Goal: Entertainment & Leisure: Consume media (video, audio)

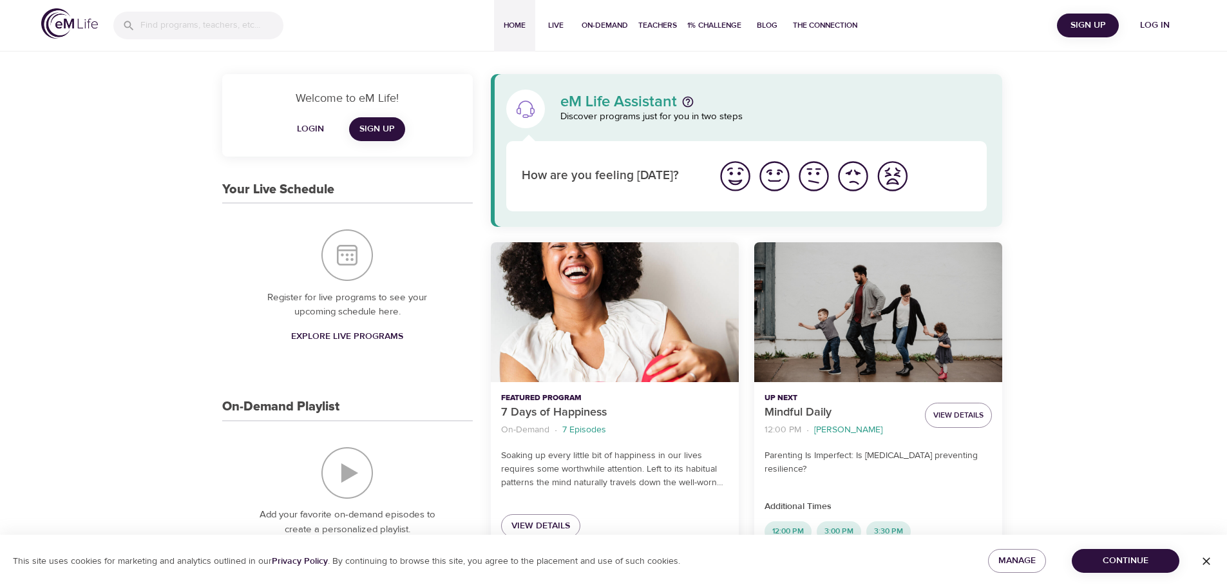
click at [1162, 25] on span "Log in" at bounding box center [1155, 25] width 52 height 16
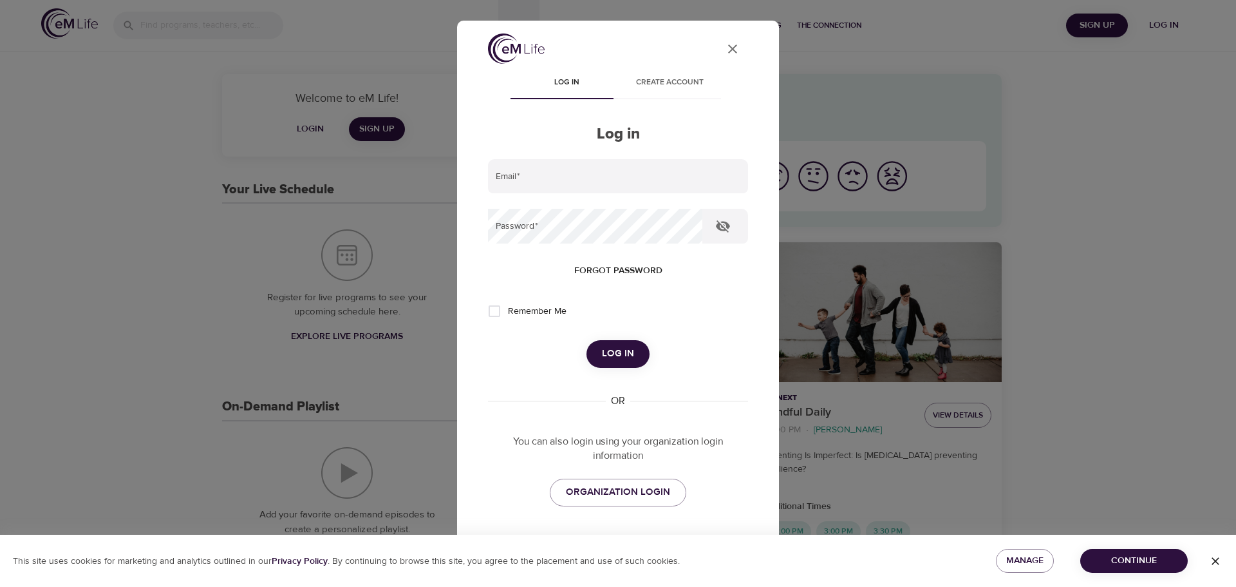
type input "[EMAIL_ADDRESS][DOMAIN_NAME]"
click at [618, 341] on button "Log in" at bounding box center [618, 353] width 63 height 27
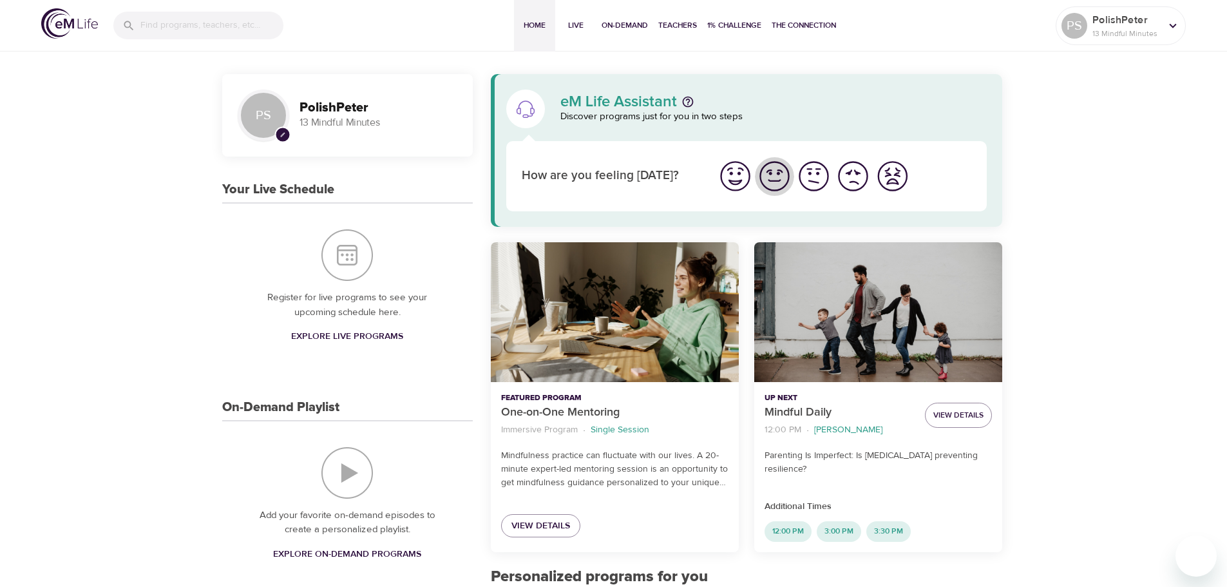
click at [778, 184] on img "I'm feeling good" at bounding box center [774, 175] width 35 height 35
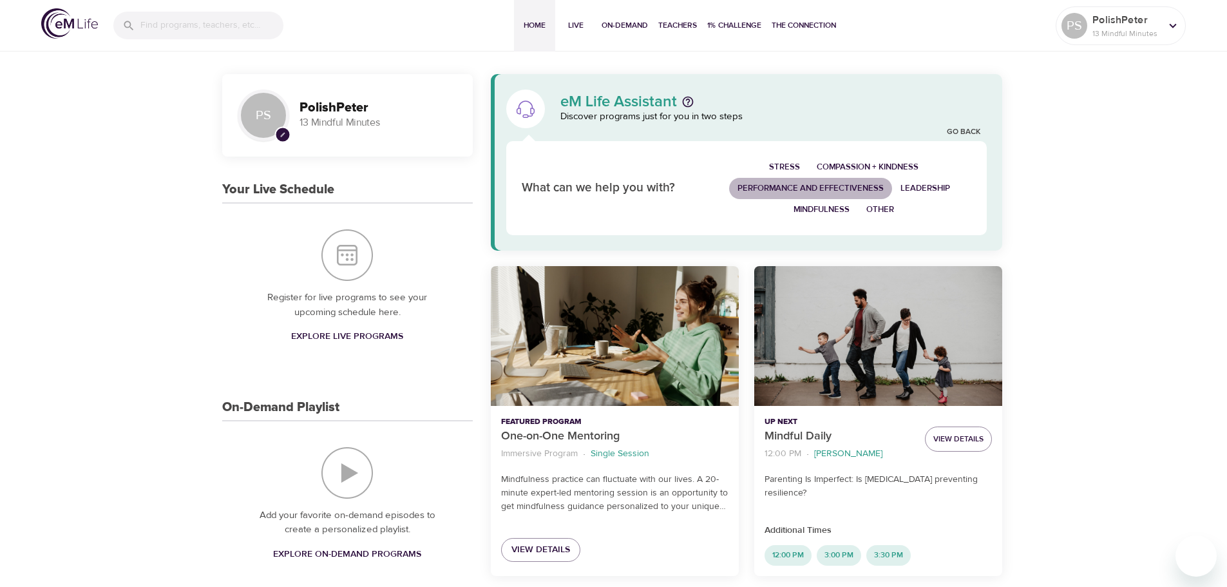
click at [793, 185] on span "Performance and Effectiveness" at bounding box center [810, 188] width 146 height 15
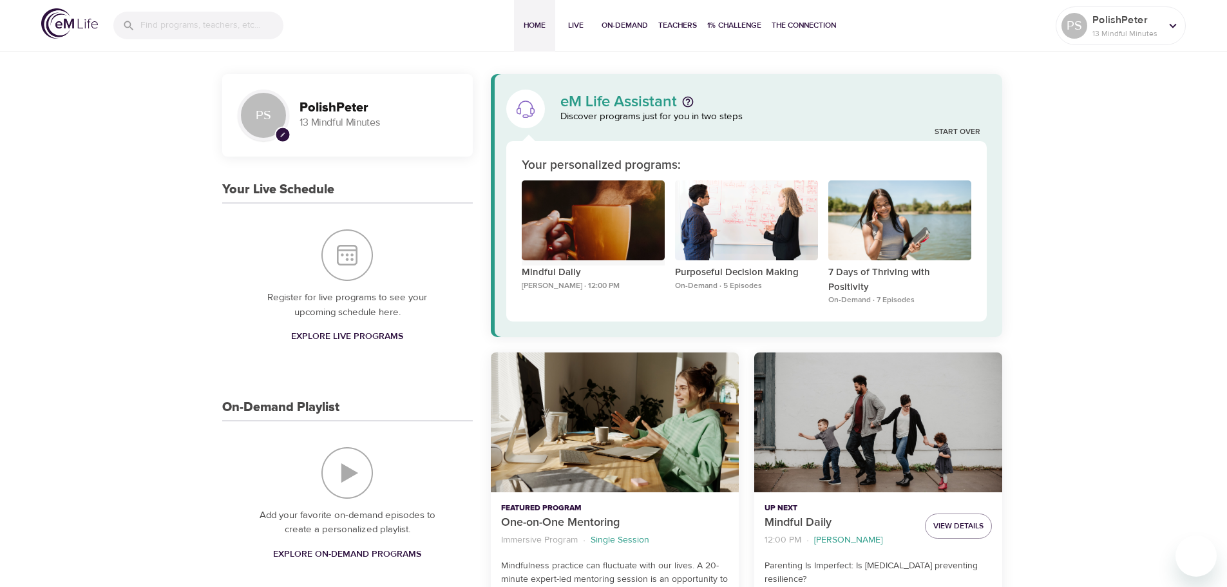
click at [562, 220] on div "Mindful Daily" at bounding box center [593, 220] width 143 height 80
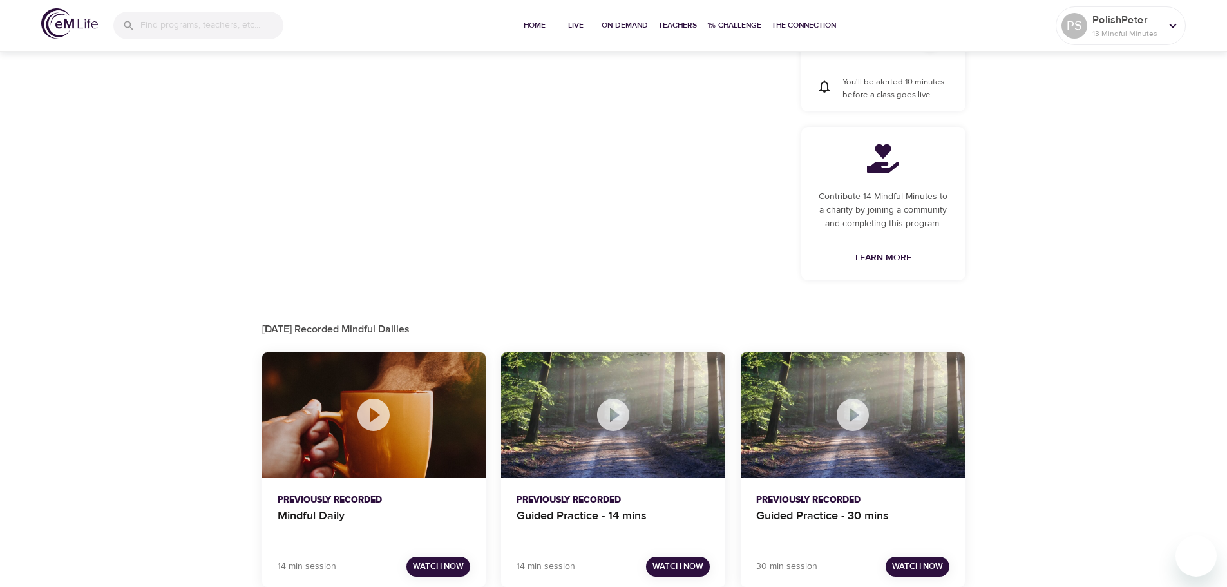
scroll to position [571, 0]
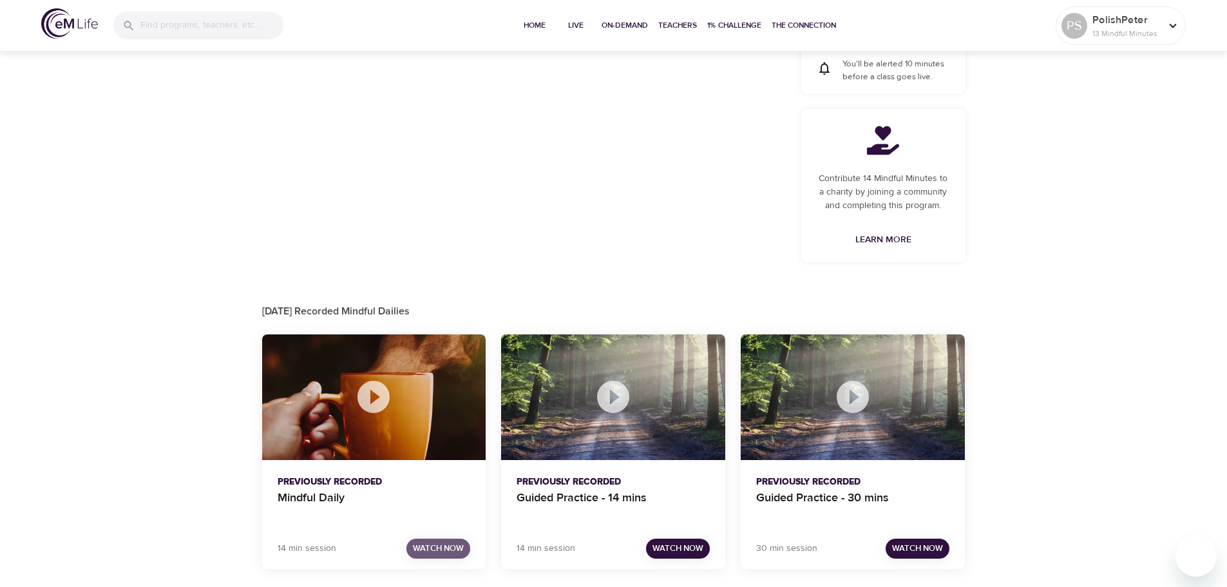
click at [440, 555] on span "Watch Now" at bounding box center [438, 548] width 51 height 15
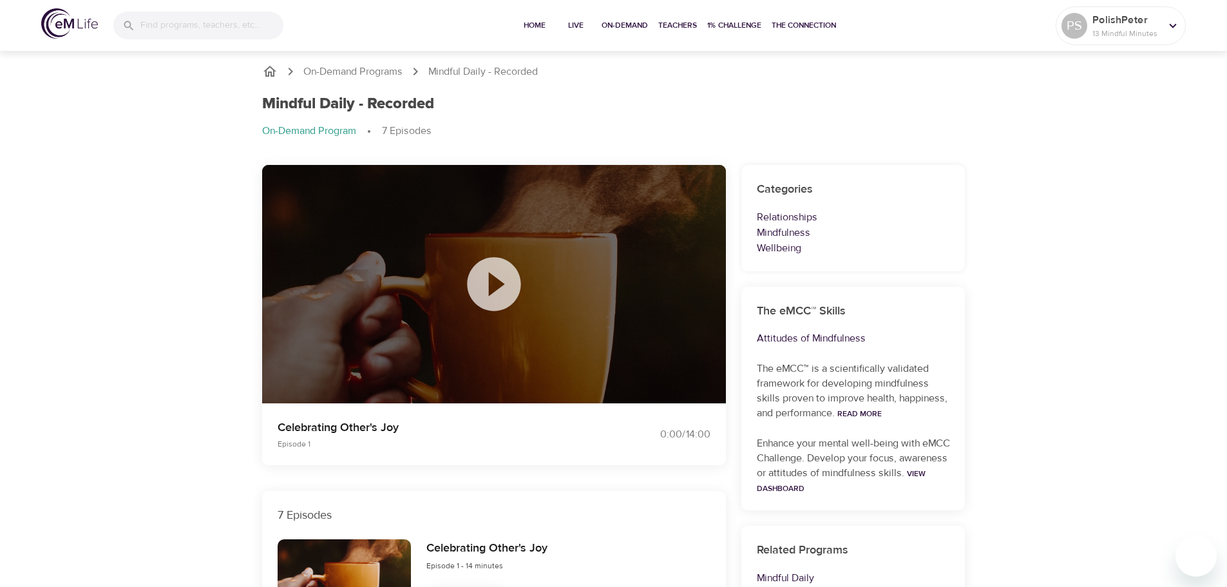
click at [490, 285] on icon at bounding box center [494, 284] width 64 height 64
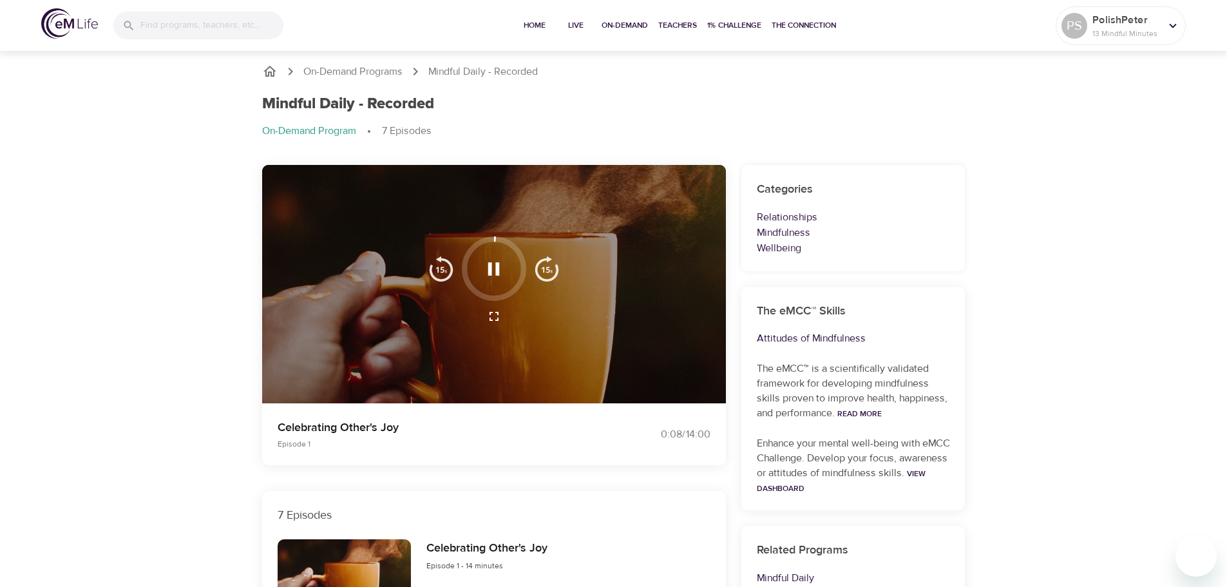
drag, startPoint x: 496, startPoint y: 319, endPoint x: 496, endPoint y: 397, distance: 77.9
click at [496, 319] on icon "button" at bounding box center [493, 315] width 15 height 15
drag, startPoint x: 485, startPoint y: 276, endPoint x: 475, endPoint y: 267, distance: 13.2
click at [484, 275] on icon "button" at bounding box center [493, 269] width 23 height 23
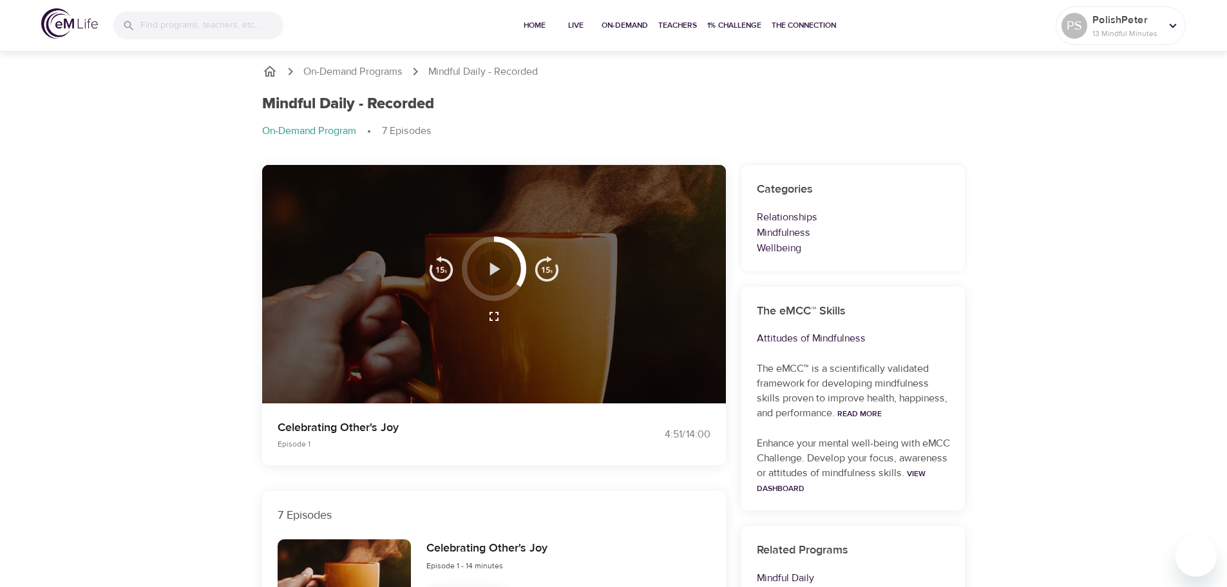
click at [475, 268] on button "button" at bounding box center [494, 269] width 38 height 38
click at [493, 275] on icon "button" at bounding box center [493, 269] width 23 height 23
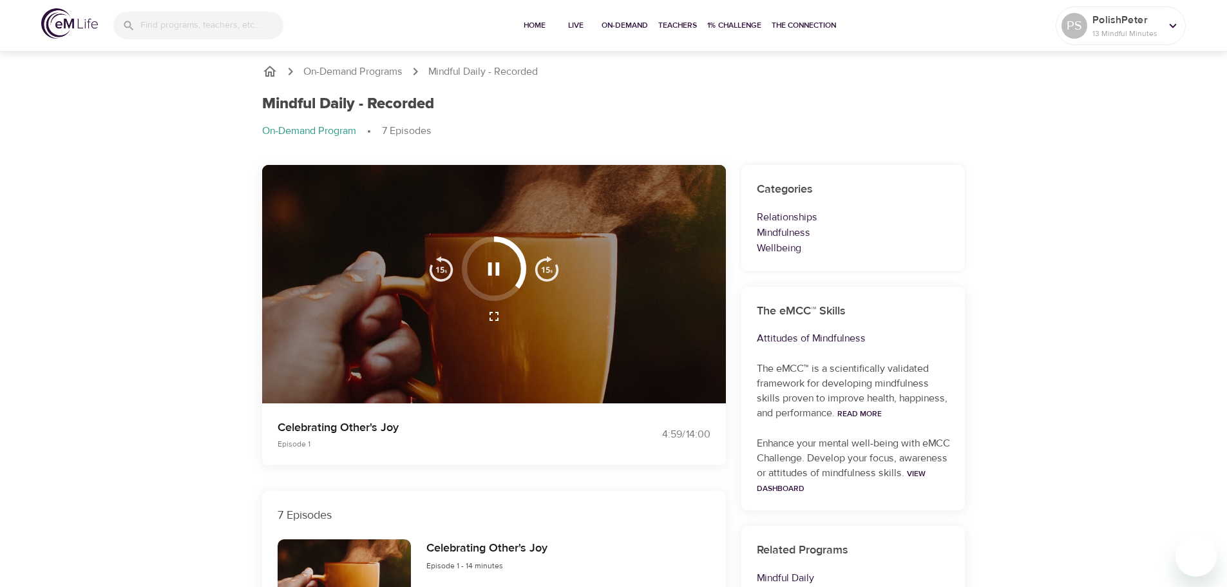
click at [659, 335] on div at bounding box center [494, 284] width 464 height 239
click at [488, 316] on icon "button" at bounding box center [493, 315] width 15 height 15
click at [497, 315] on icon "button" at bounding box center [493, 316] width 9 height 9
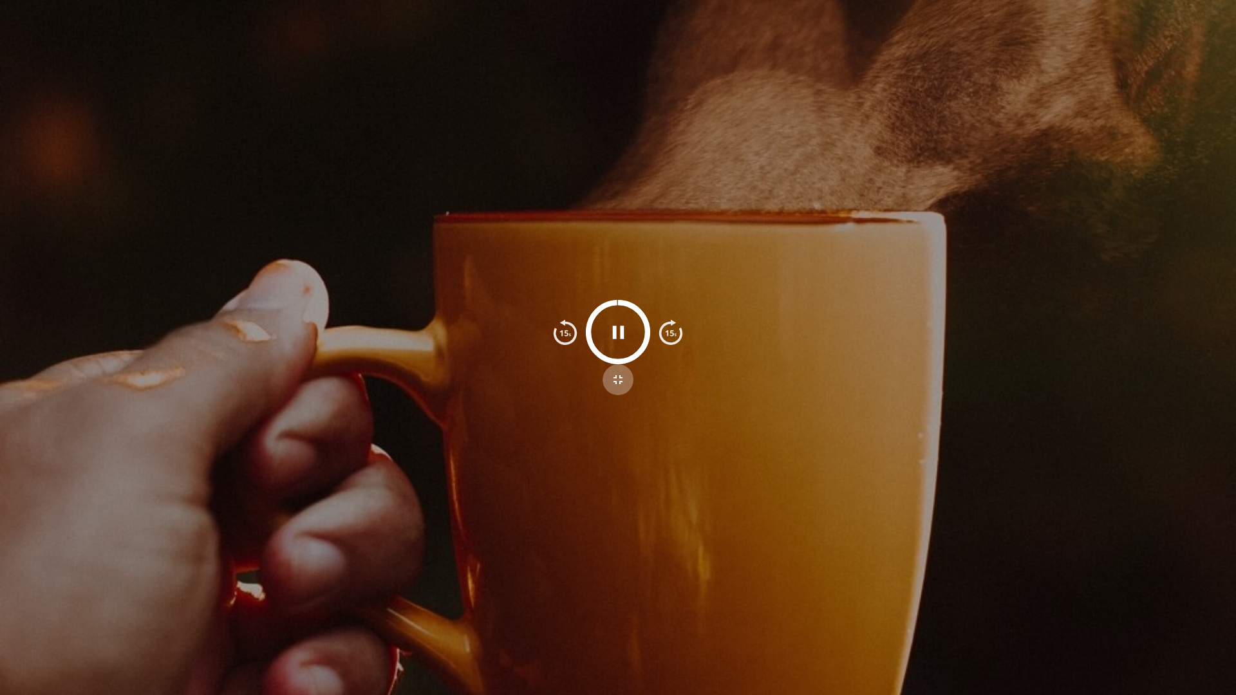
click at [616, 381] on icon "button" at bounding box center [618, 379] width 9 height 9
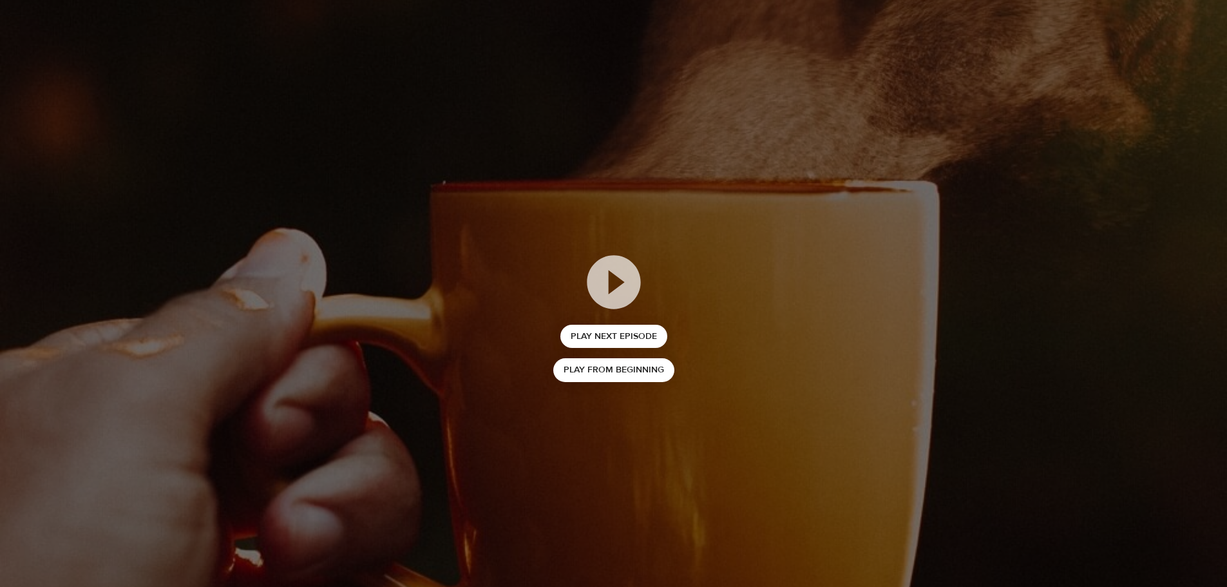
scroll to position [64, 0]
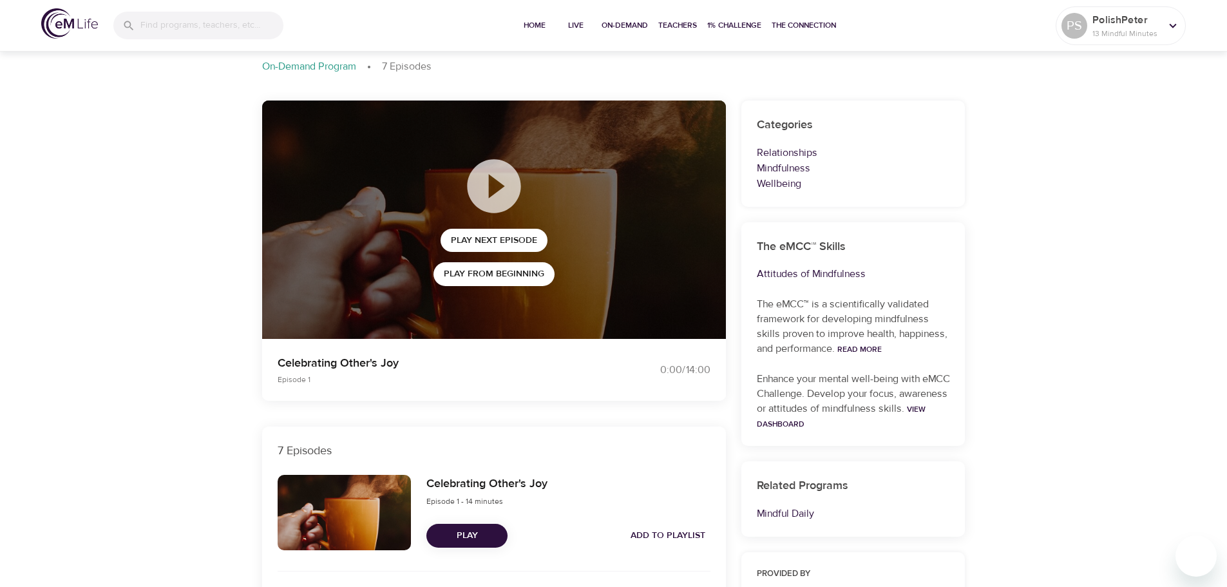
click at [63, 23] on img at bounding box center [69, 23] width 57 height 30
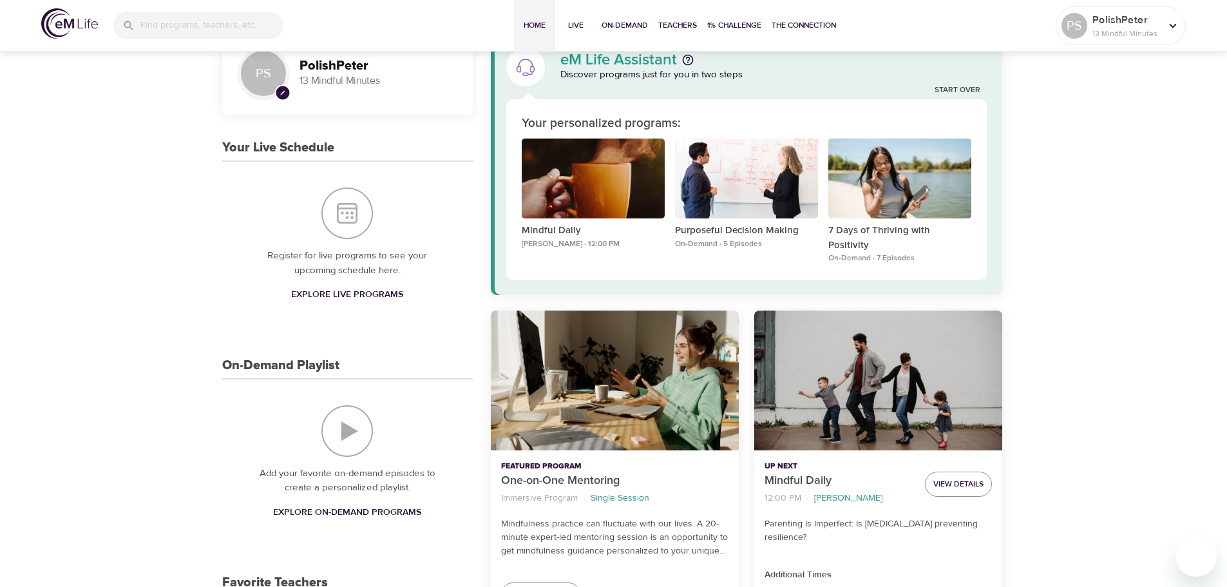
scroll to position [64, 0]
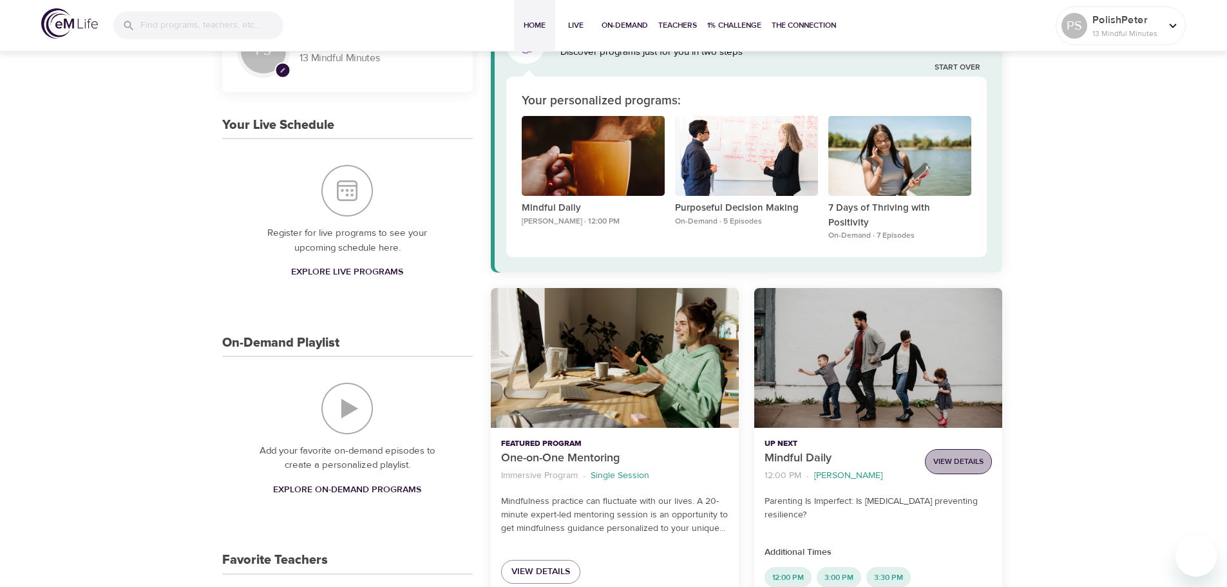
click at [956, 455] on span "View Details" at bounding box center [958, 462] width 50 height 14
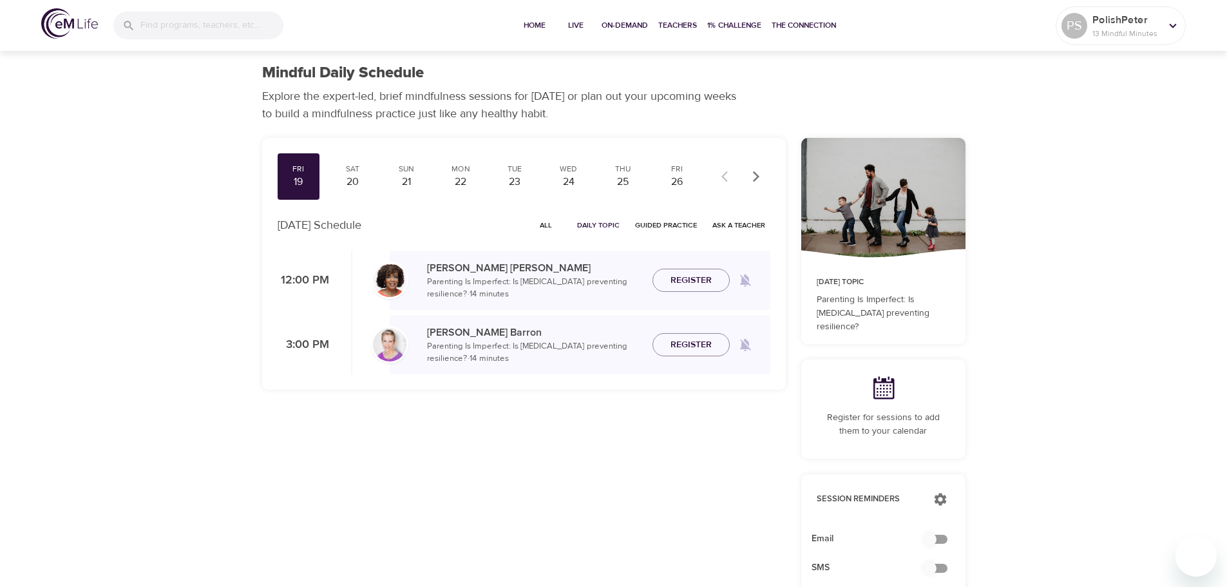
click at [66, 8] on img at bounding box center [69, 23] width 57 height 30
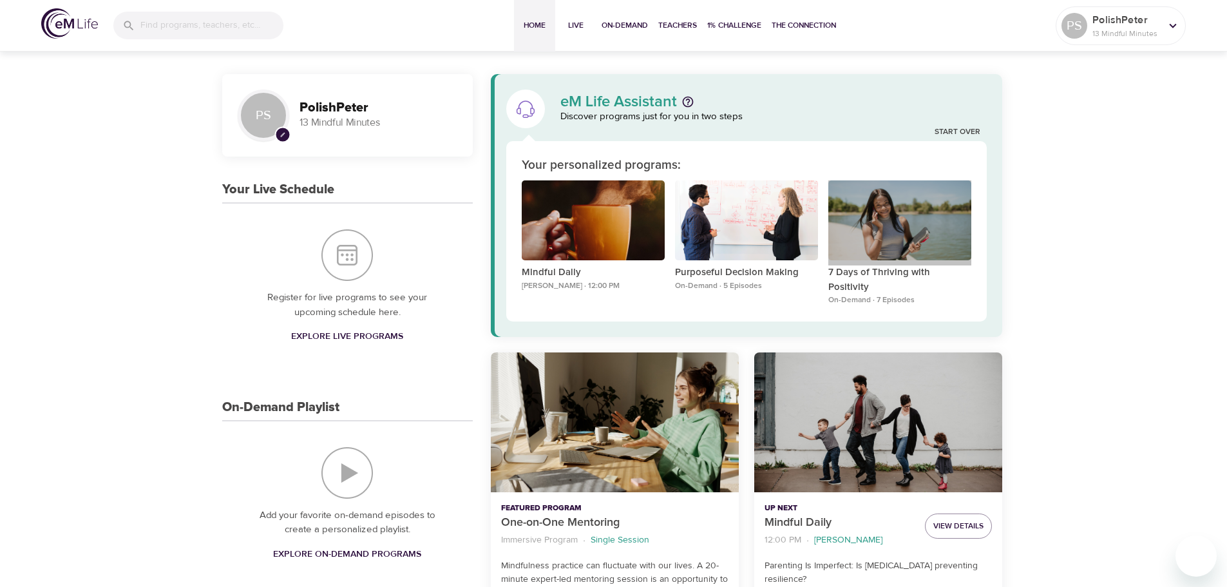
click at [917, 223] on div "7 Days of Thriving with Positivity" at bounding box center [899, 220] width 143 height 80
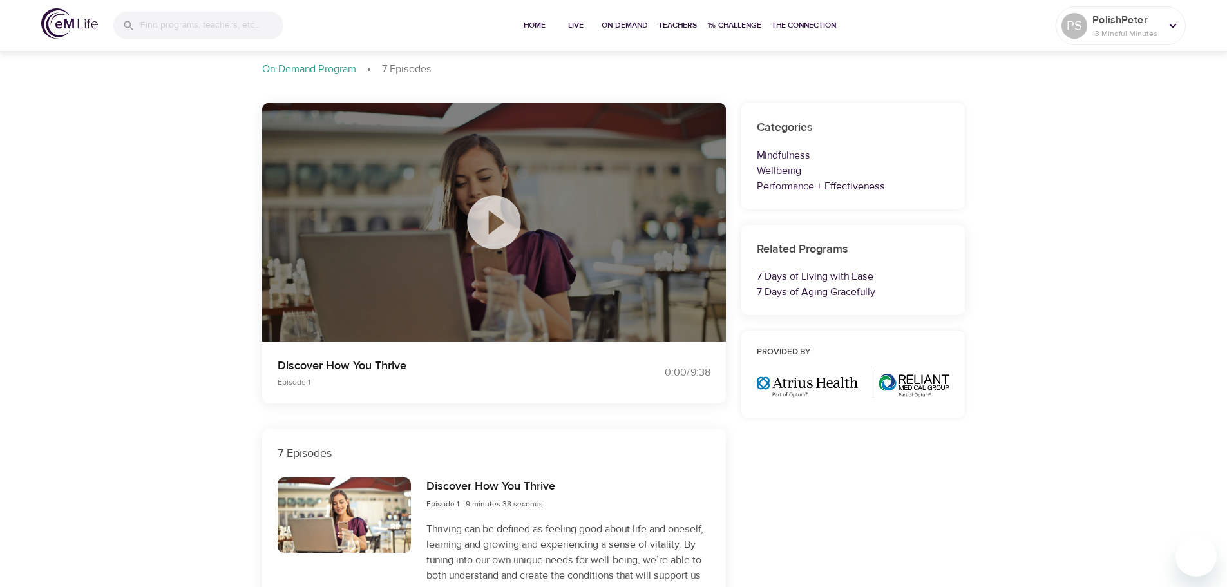
scroll to position [129, 0]
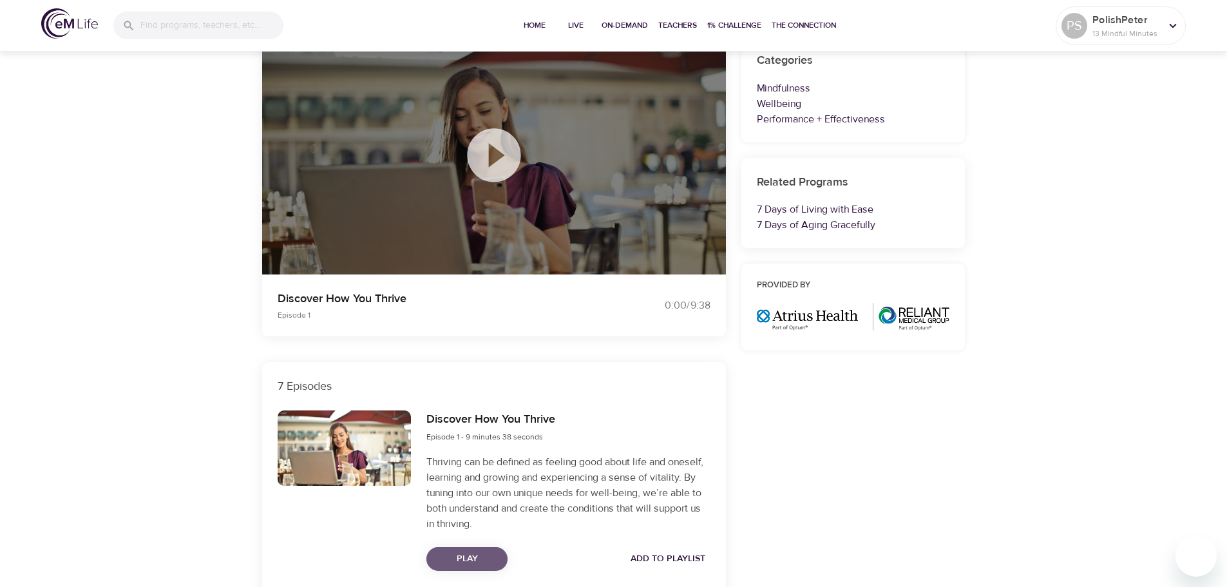
click at [454, 554] on span "Play" at bounding box center [467, 559] width 61 height 16
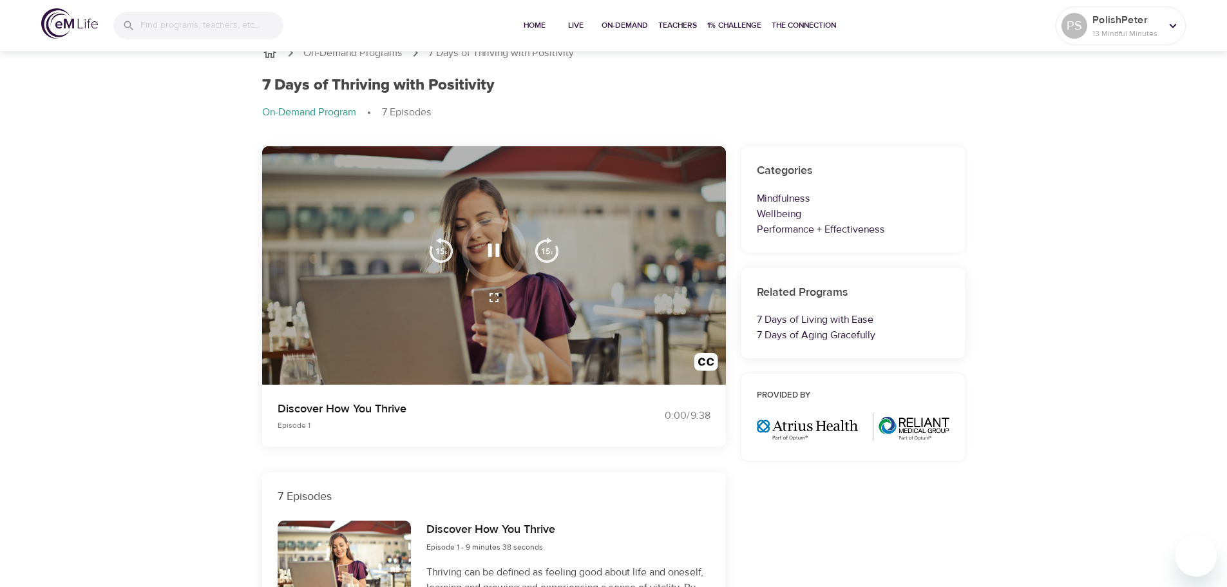
scroll to position [0, 0]
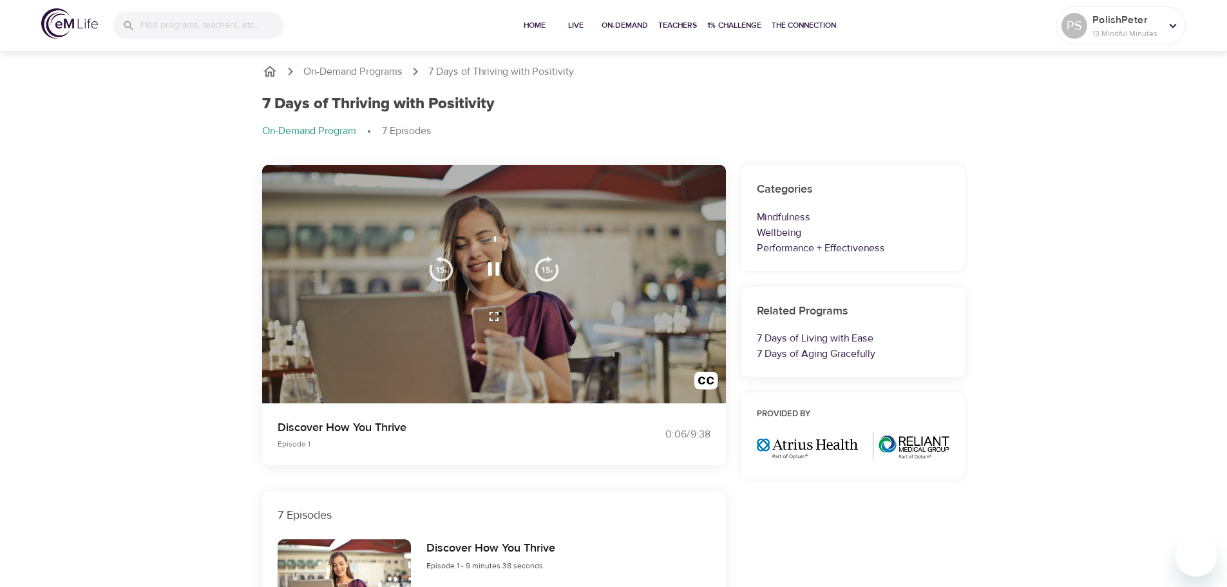
click at [494, 314] on icon "button" at bounding box center [493, 315] width 15 height 15
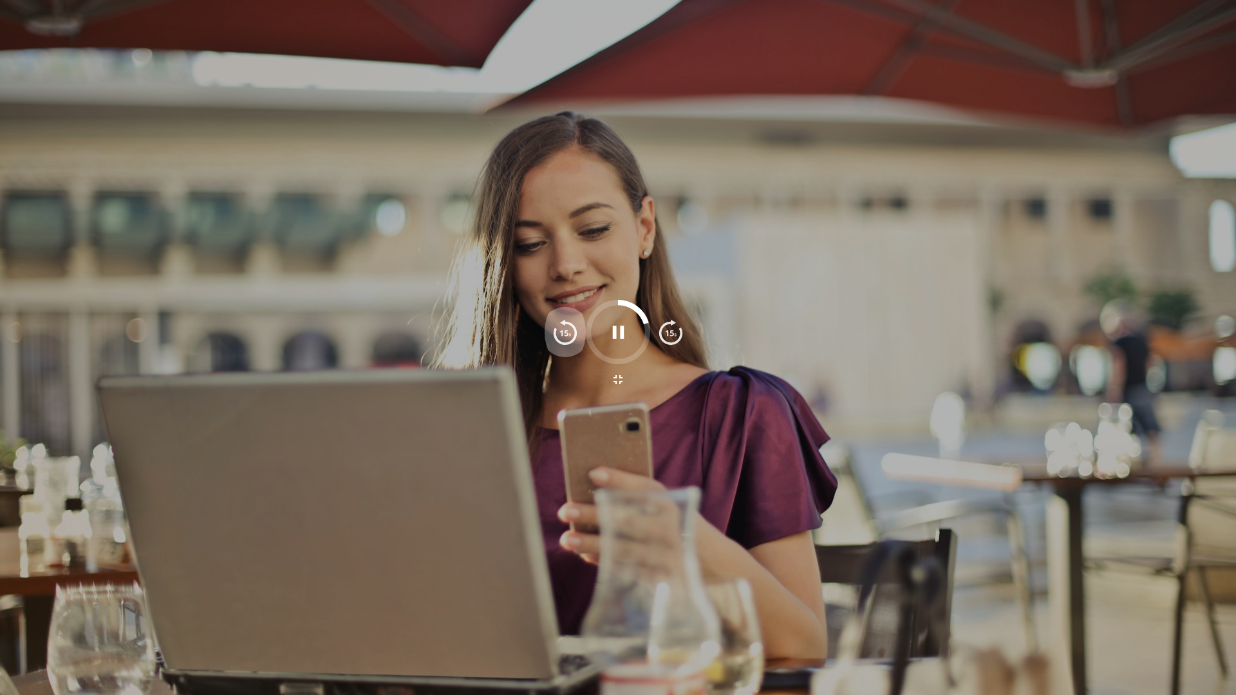
click at [562, 335] on img "button" at bounding box center [565, 332] width 26 height 26
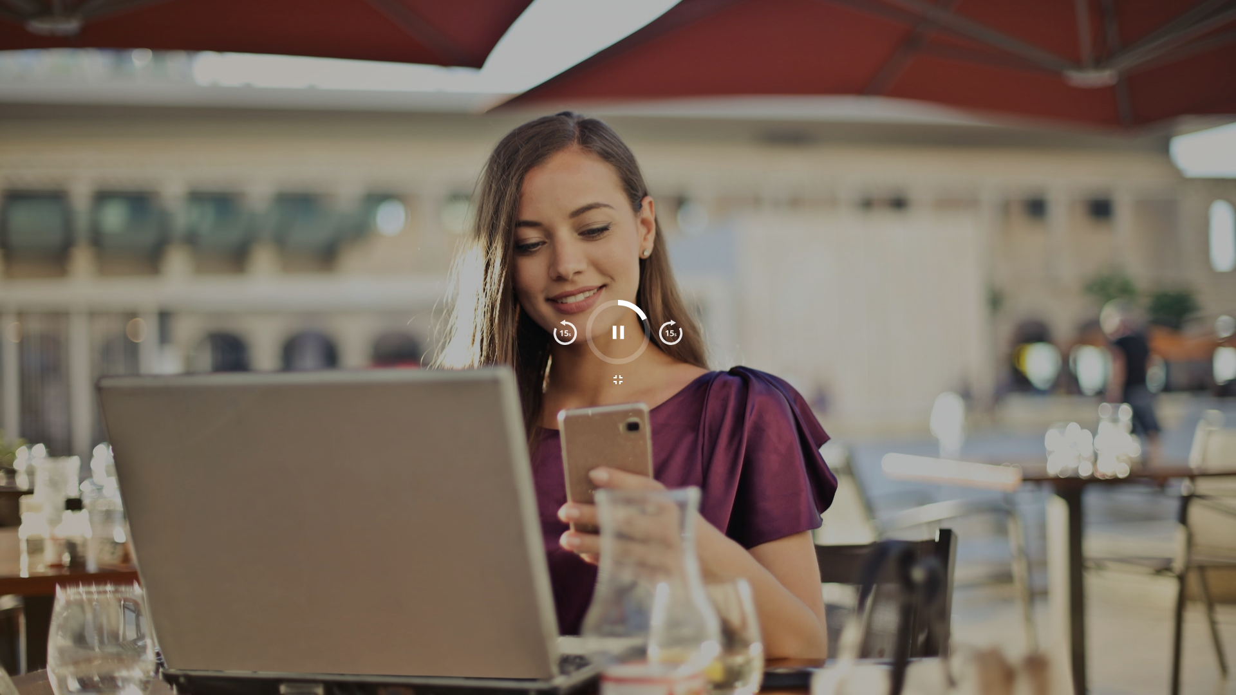
click at [562, 335] on img "button" at bounding box center [565, 332] width 26 height 26
click at [672, 335] on img "button" at bounding box center [671, 332] width 26 height 26
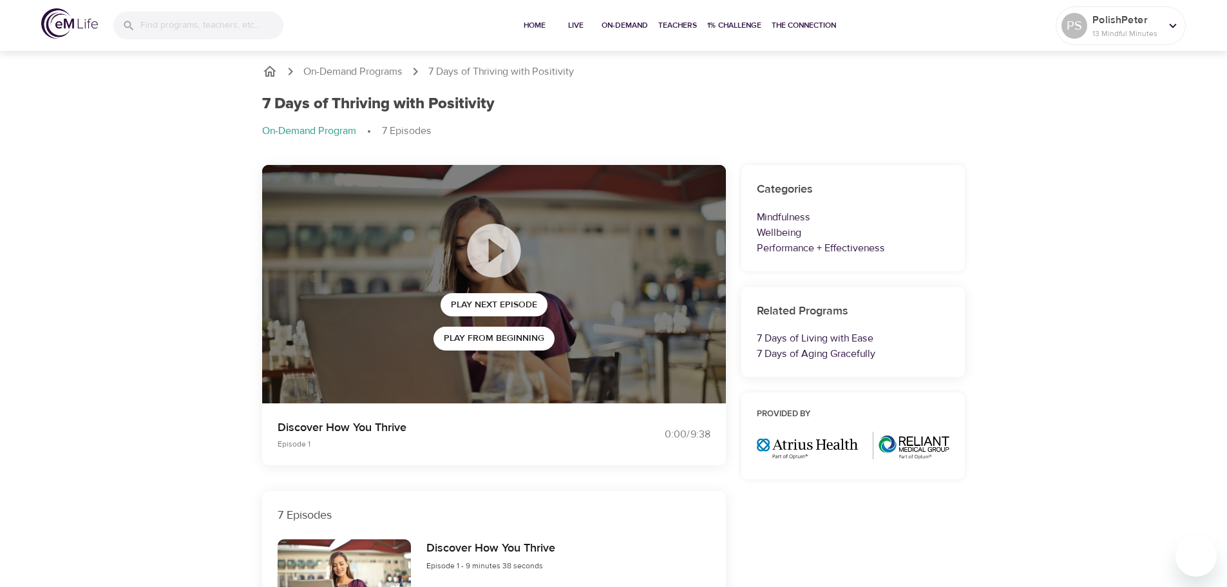
click at [66, 24] on img at bounding box center [69, 23] width 57 height 30
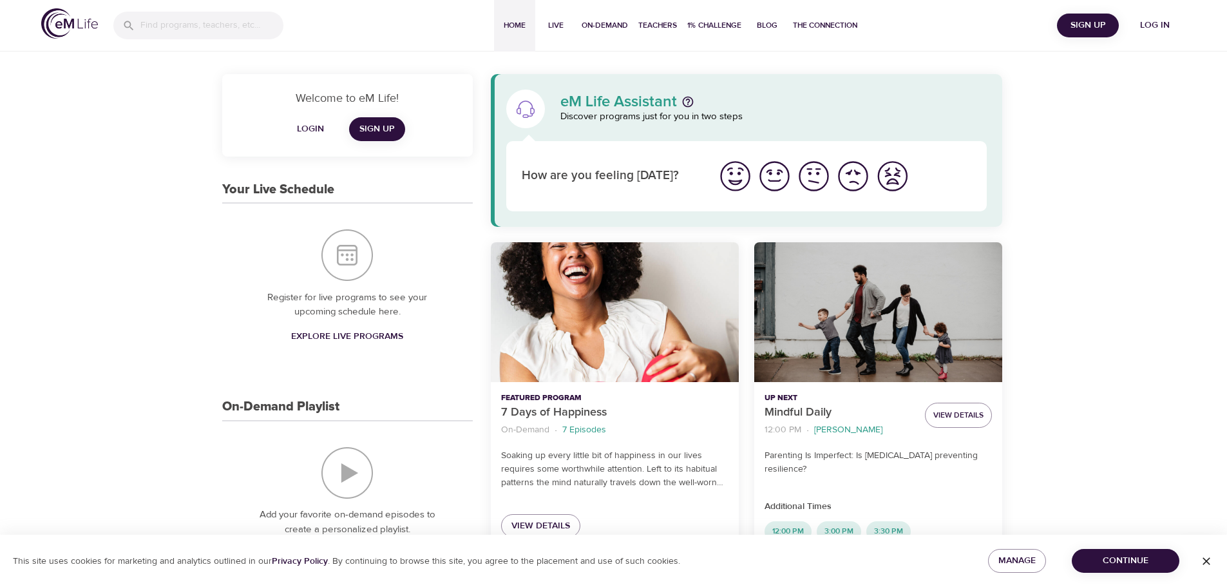
click at [320, 127] on span "Login" at bounding box center [310, 129] width 31 height 16
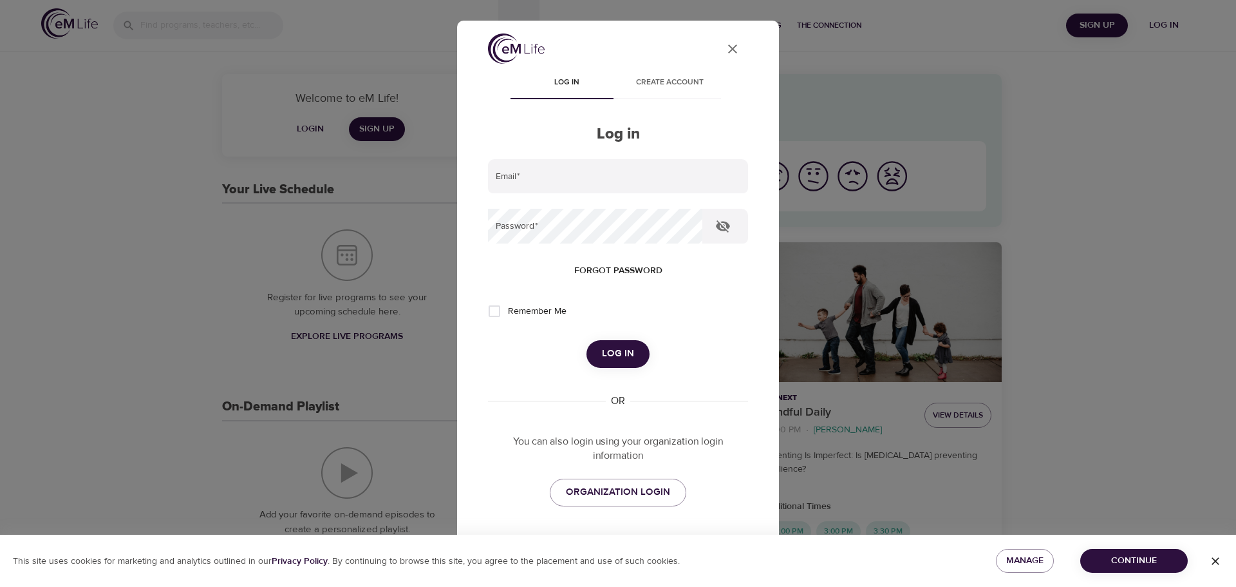
type input "[EMAIL_ADDRESS][DOMAIN_NAME]"
click at [611, 350] on span "Log in" at bounding box center [618, 353] width 32 height 17
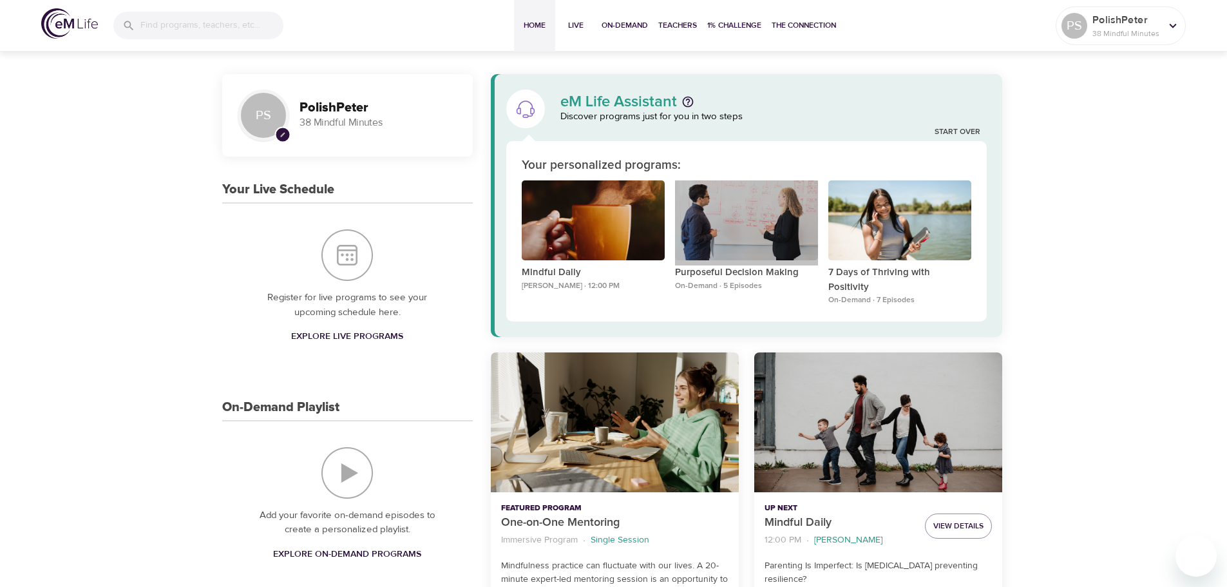
click at [721, 221] on div "Purposeful Decision Making" at bounding box center [746, 220] width 143 height 80
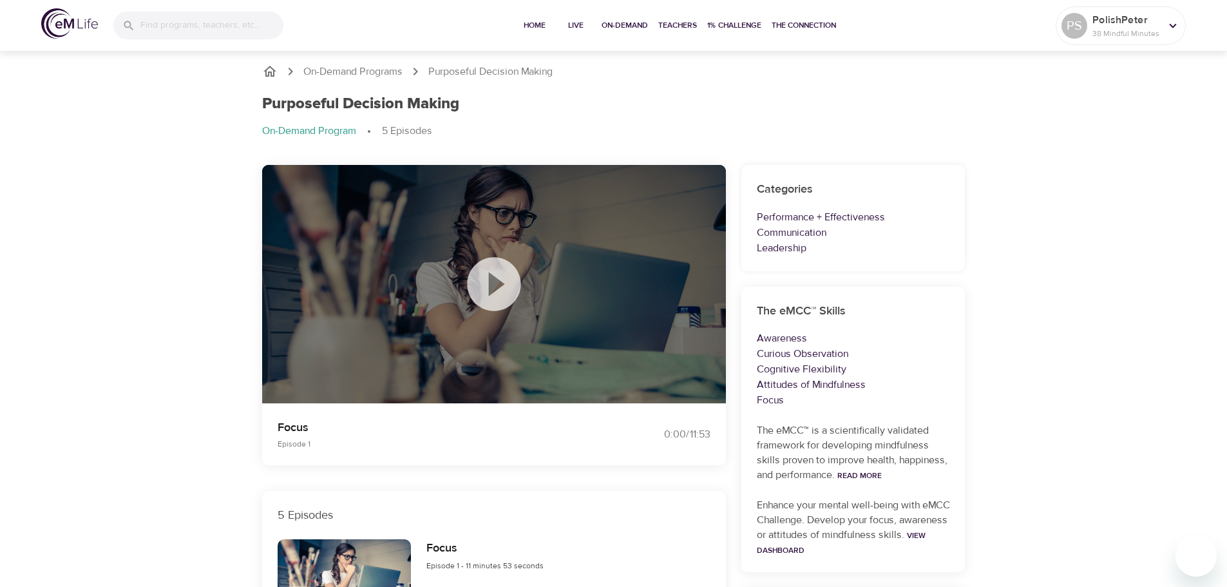
click at [507, 300] on icon at bounding box center [493, 283] width 53 height 53
